Goal: Transaction & Acquisition: Purchase product/service

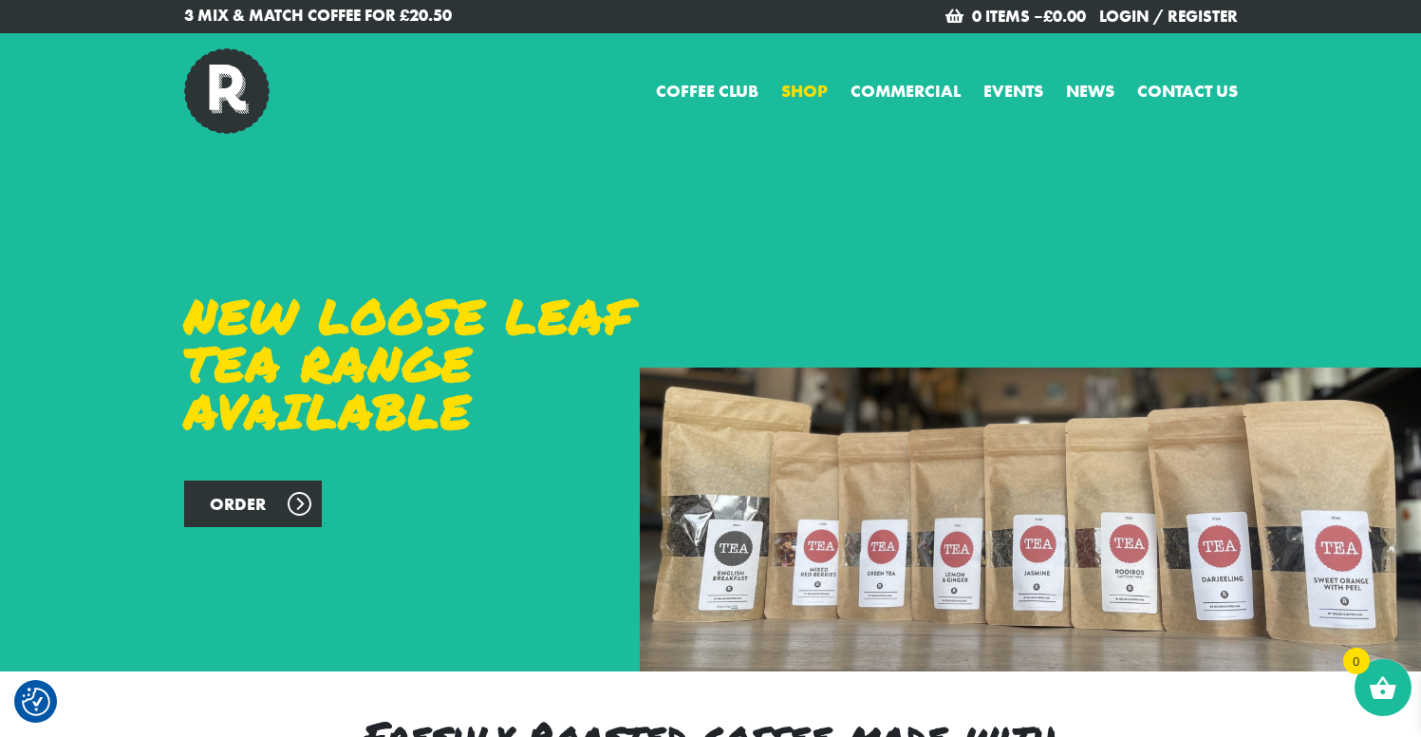
click at [798, 92] on link "Shop" at bounding box center [804, 91] width 47 height 26
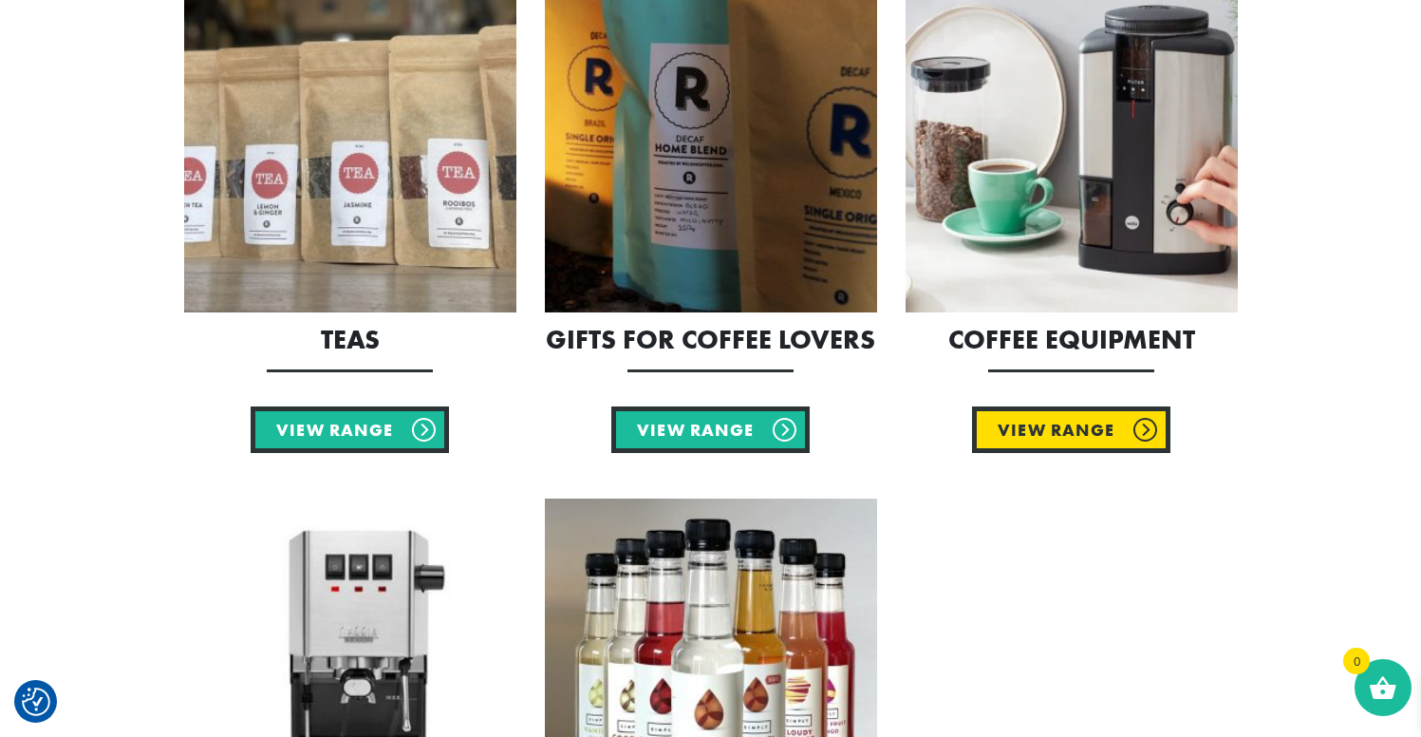
scroll to position [1484, 0]
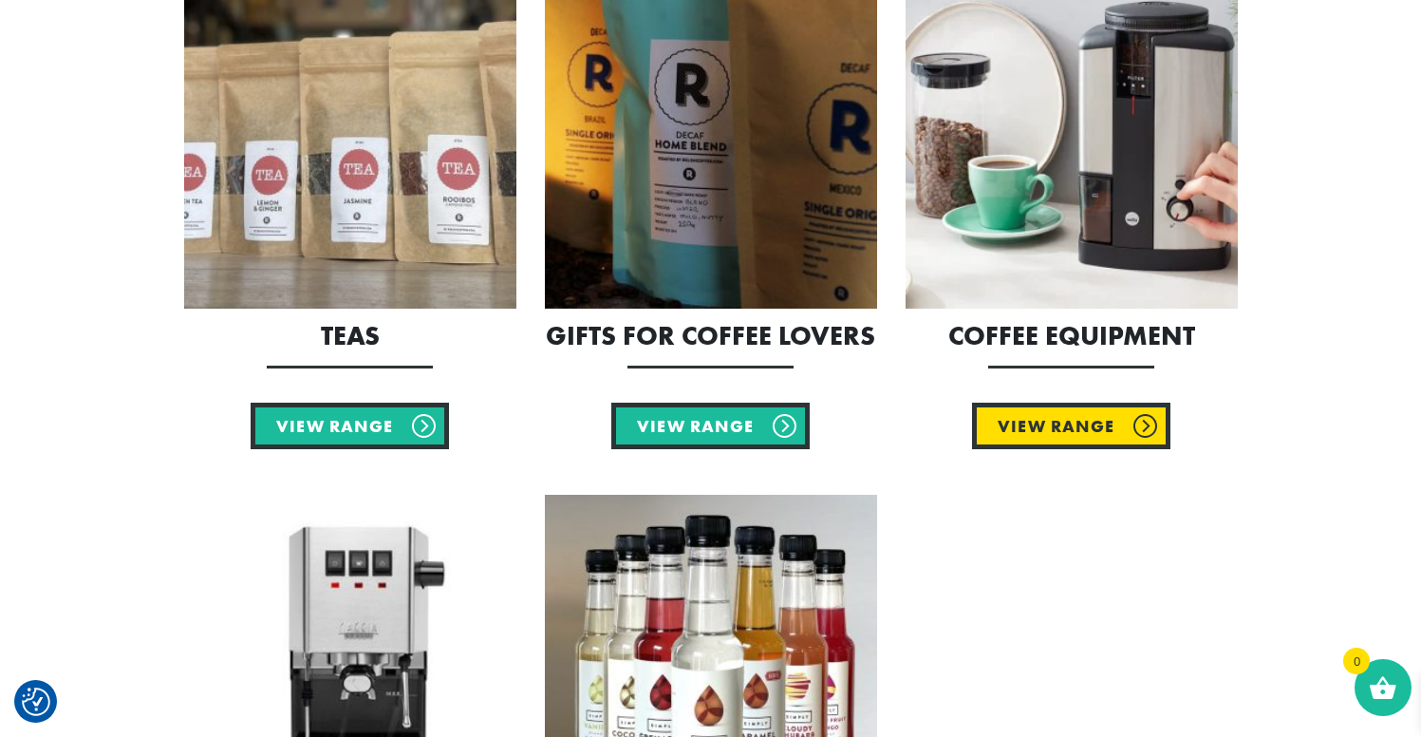
click at [1070, 436] on link "View Range" at bounding box center [1071, 425] width 198 height 47
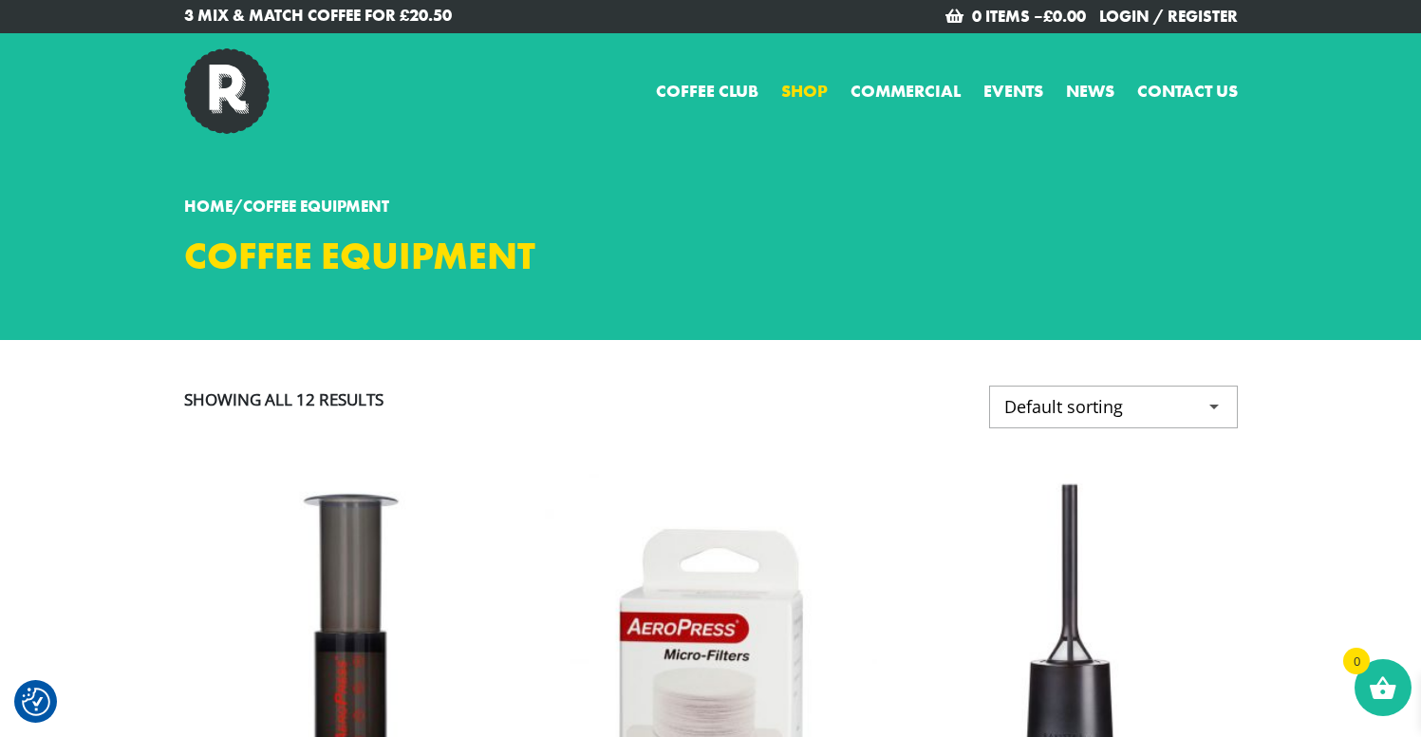
click at [809, 90] on link "Shop" at bounding box center [804, 91] width 47 height 26
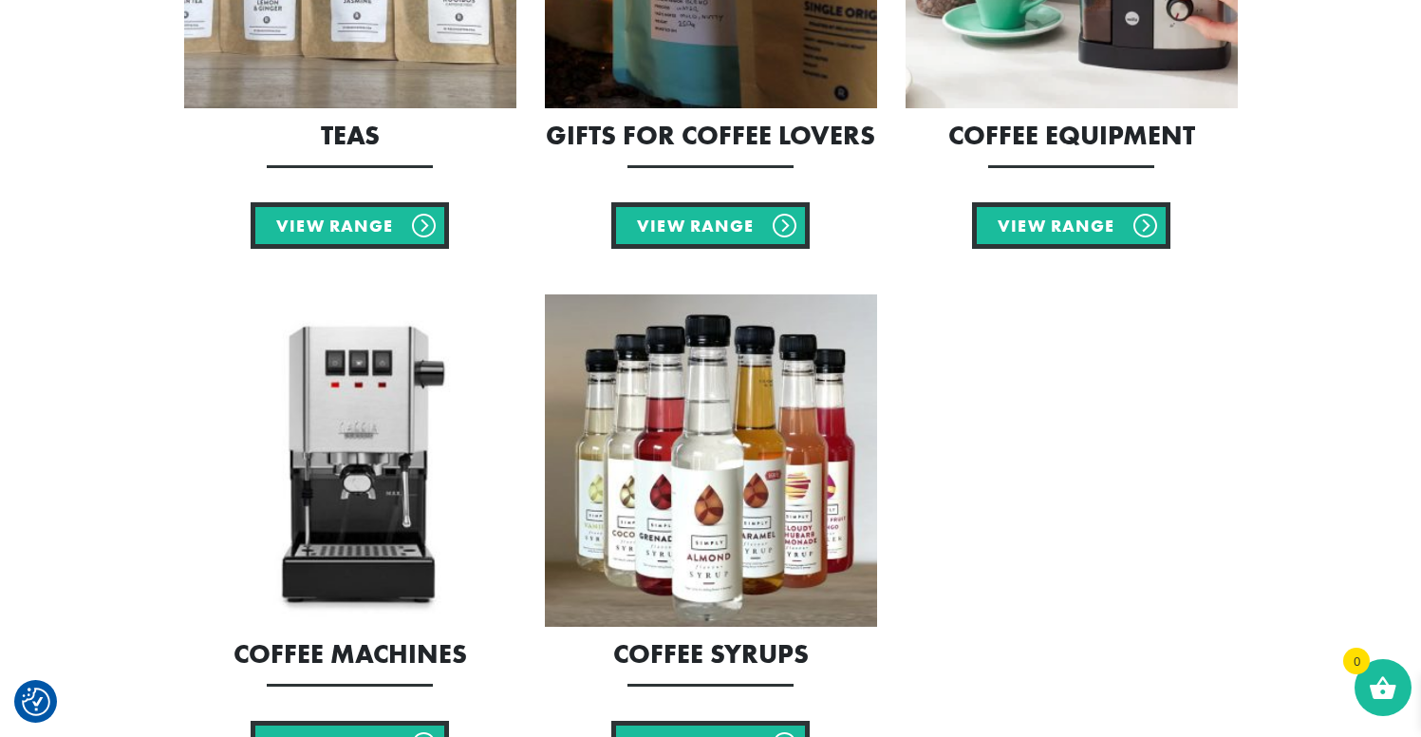
scroll to position [1490, 0]
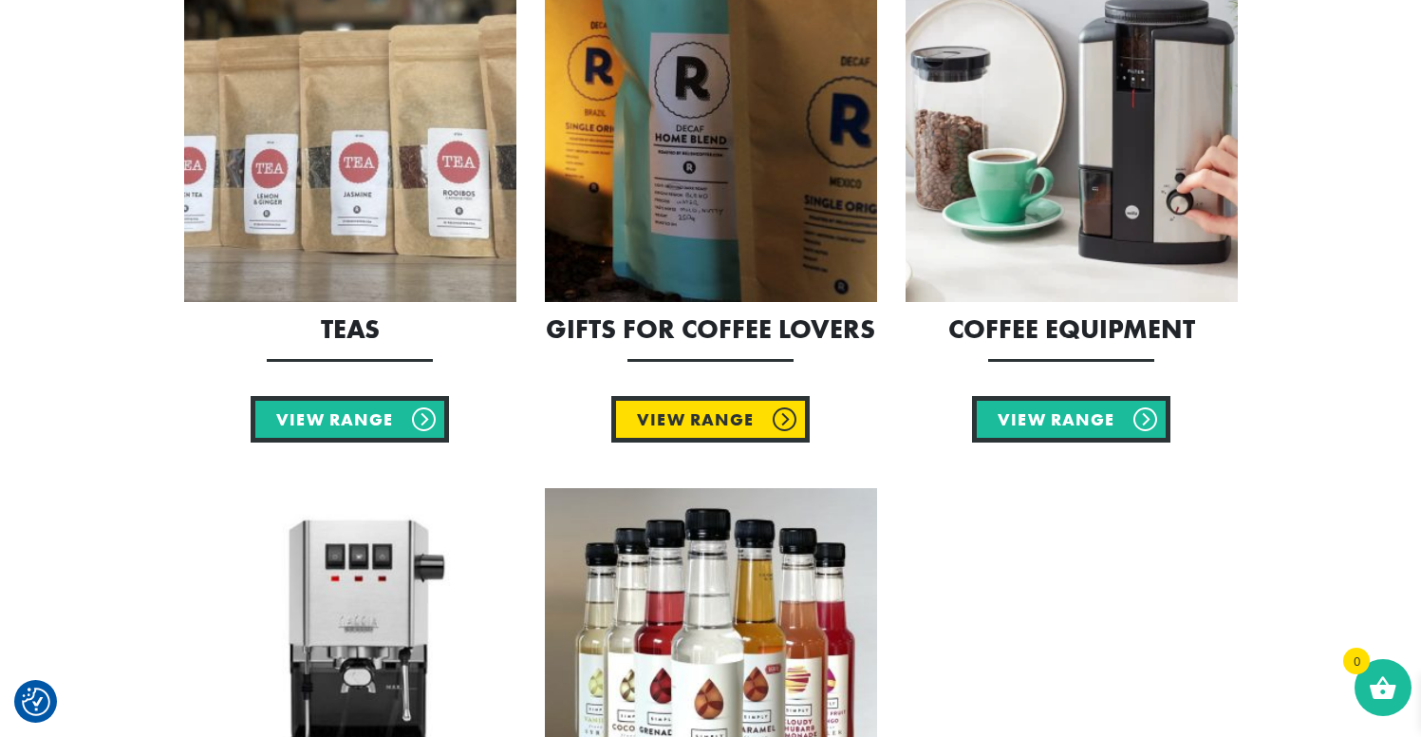
click at [674, 425] on link "View Range" at bounding box center [710, 419] width 198 height 47
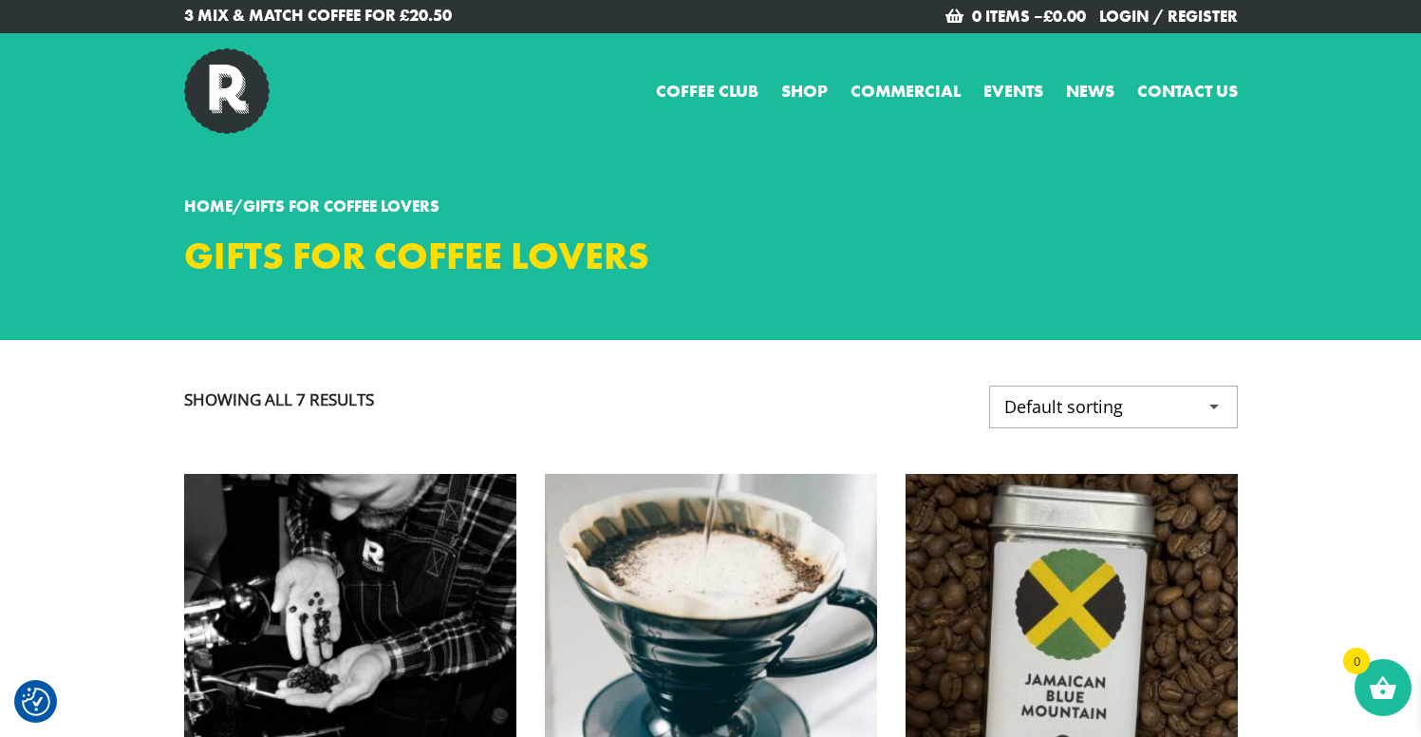
checkbox input "true"
